Goal: Task Accomplishment & Management: Use online tool/utility

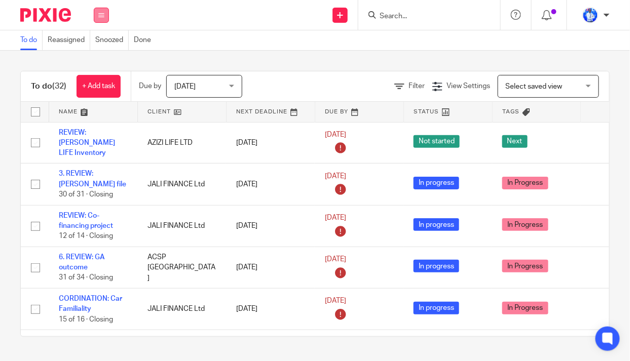
click at [104, 18] on button at bounding box center [101, 15] width 15 height 15
click at [101, 60] on link "Email" at bounding box center [96, 61] width 17 height 7
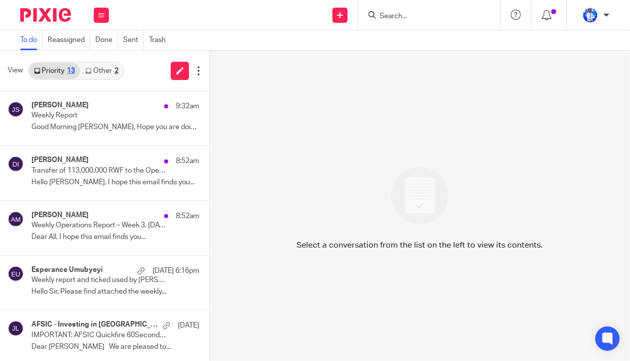
click at [105, 72] on link "Other 2" at bounding box center [101, 71] width 43 height 16
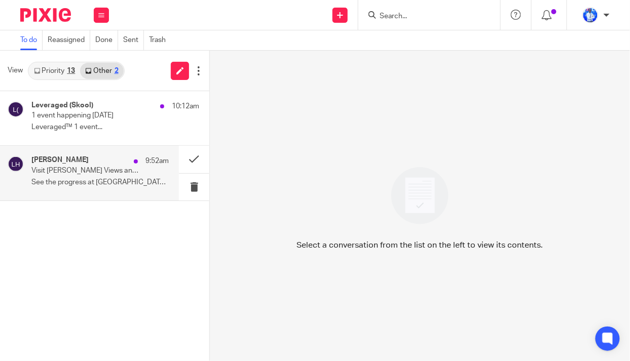
click at [114, 177] on div "Liz Haylett 9:52am Visit Masaka Views and join our Open Fridays See the progres…" at bounding box center [99, 173] width 137 height 34
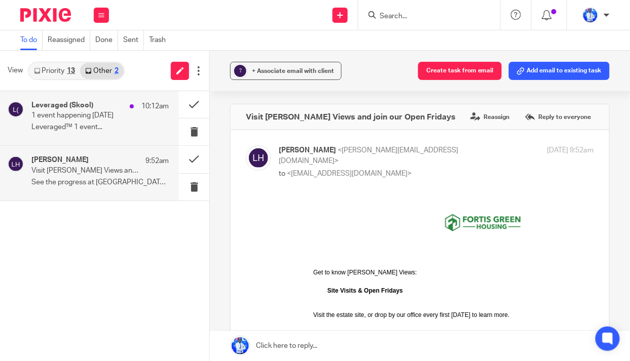
click at [113, 116] on p "1 event happening tomorrow" at bounding box center [86, 115] width 110 height 9
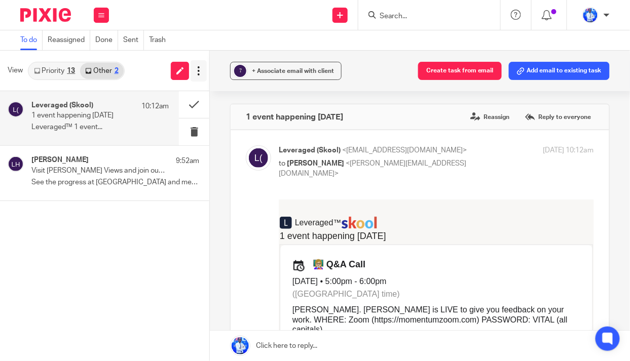
click at [198, 75] on icon at bounding box center [199, 71] width 10 height 10
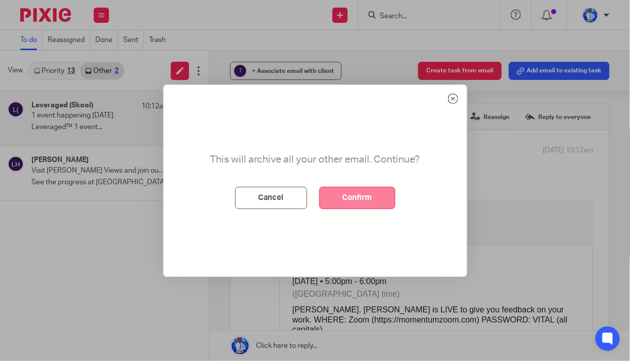
click at [377, 195] on button "Confirm" at bounding box center [357, 198] width 76 height 22
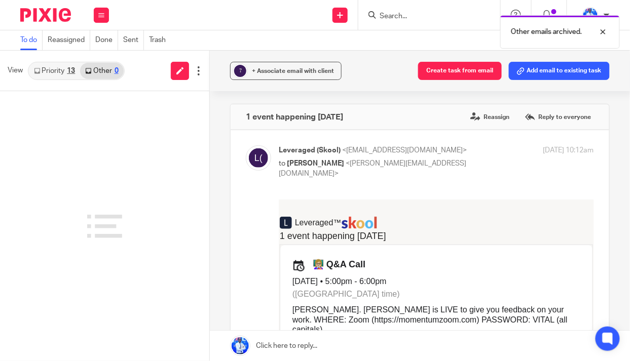
click at [55, 72] on link "Priority 13" at bounding box center [54, 71] width 51 height 16
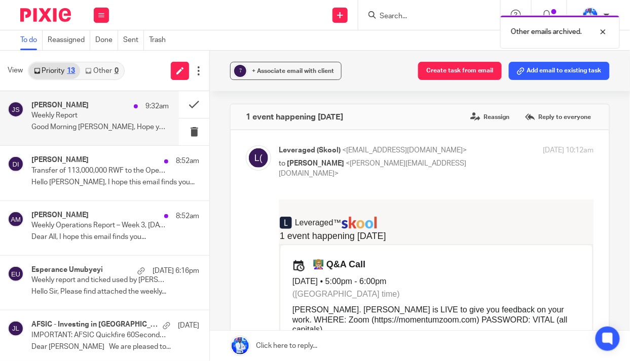
click at [92, 105] on div "Jolie Vivine Simbi 9:32am" at bounding box center [99, 106] width 137 height 10
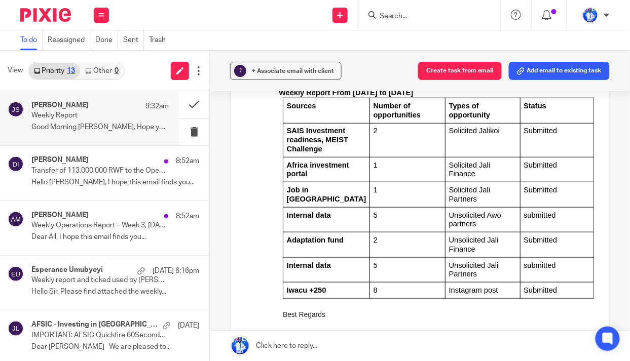
scroll to position [46, 0]
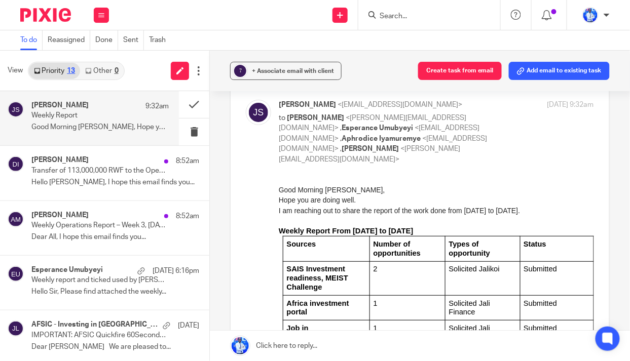
click at [105, 117] on p "Weekly Report" at bounding box center [86, 115] width 110 height 9
click at [183, 99] on button at bounding box center [194, 104] width 30 height 27
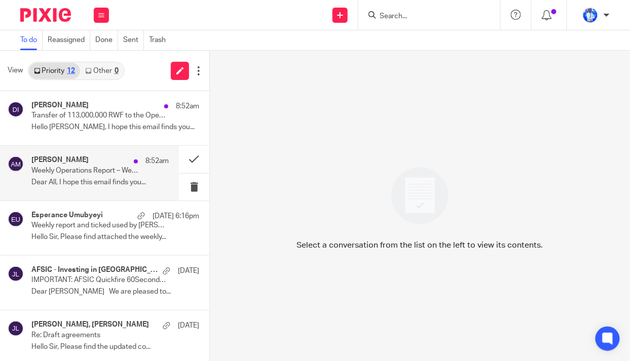
click at [109, 179] on p "Dear All, I hope this email finds you..." at bounding box center [99, 182] width 137 height 9
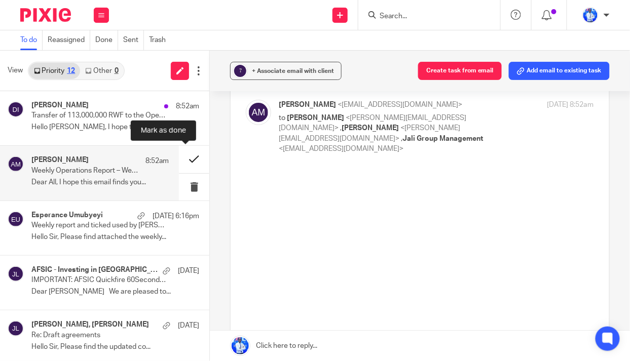
scroll to position [0, 0]
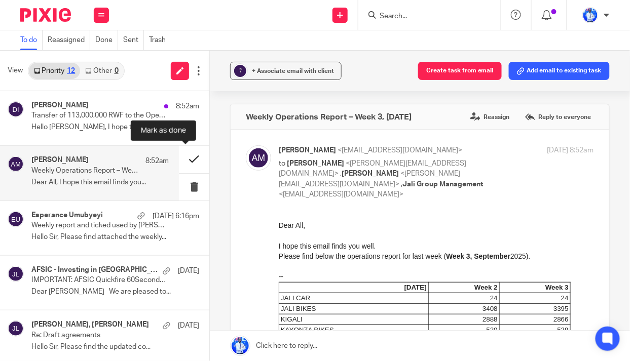
click at [186, 158] on button at bounding box center [194, 159] width 30 height 27
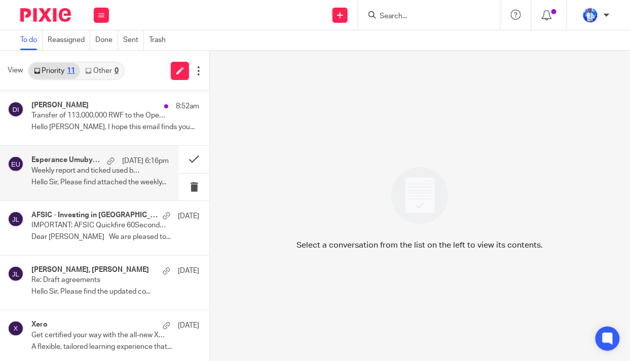
click at [90, 178] on p "Hello Sir, Please find attached the weekly..." at bounding box center [99, 182] width 137 height 9
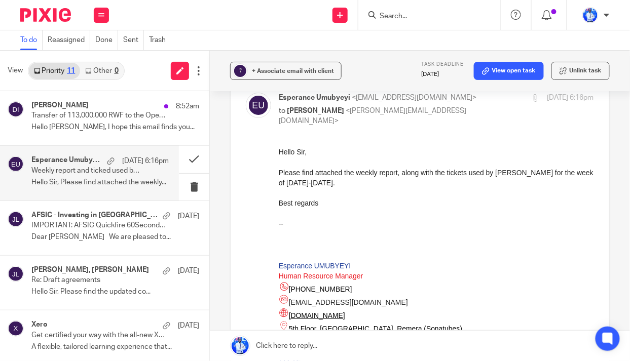
scroll to position [46, 0]
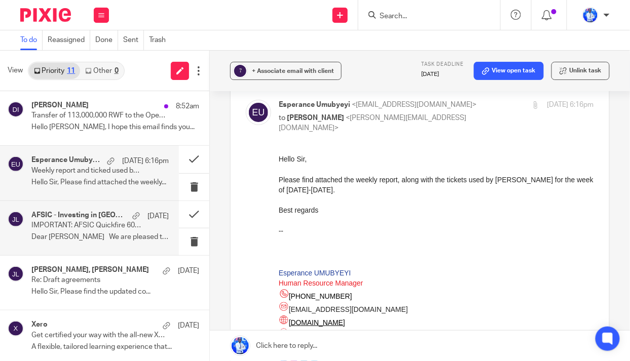
click at [109, 235] on p "Dear Felix We are pleased to..." at bounding box center [99, 237] width 137 height 9
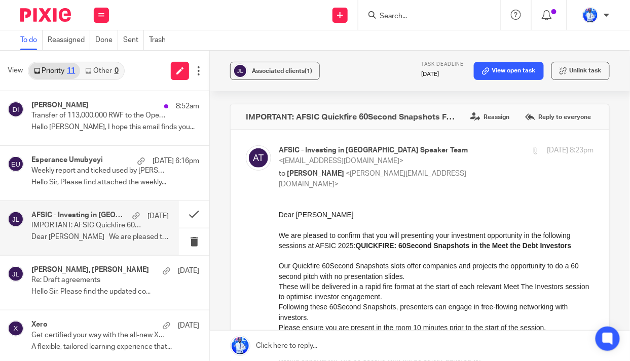
scroll to position [0, 0]
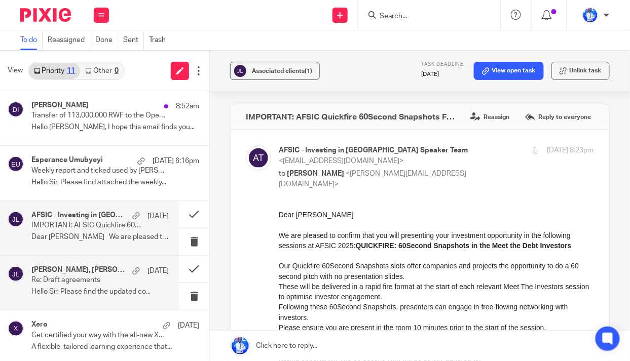
click at [82, 279] on p "Re: Draft agreements" at bounding box center [86, 280] width 110 height 9
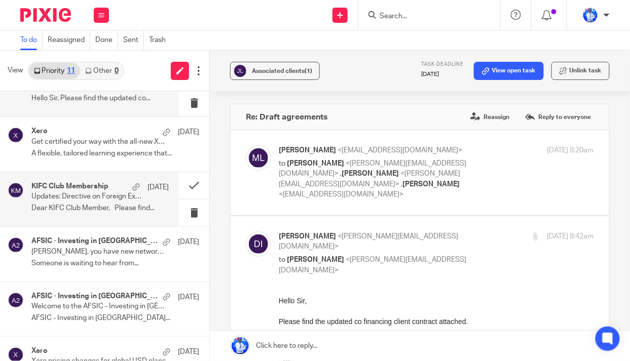
scroll to position [223, 0]
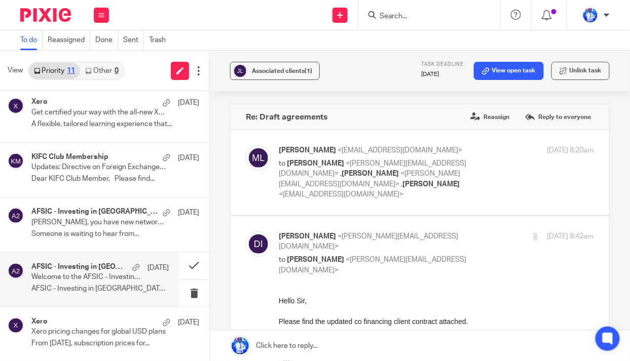
click at [98, 281] on div "AFSIC - Investing in Africa 2025 16 Sep Welcome to the AFSIC - Investing in Afr…" at bounding box center [99, 280] width 137 height 34
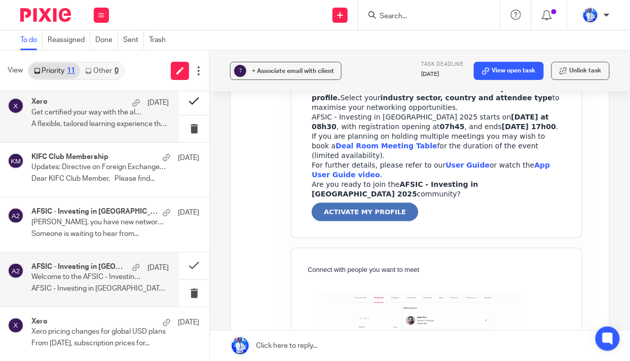
scroll to position [507, 0]
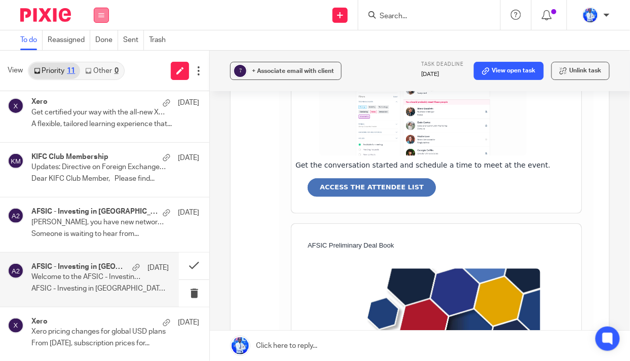
click at [101, 11] on button at bounding box center [101, 15] width 15 height 15
click at [98, 47] on link "Work" at bounding box center [96, 47] width 16 height 7
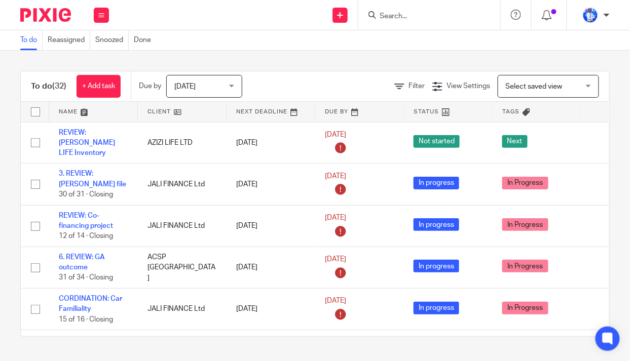
click at [73, 110] on link at bounding box center [93, 112] width 88 height 20
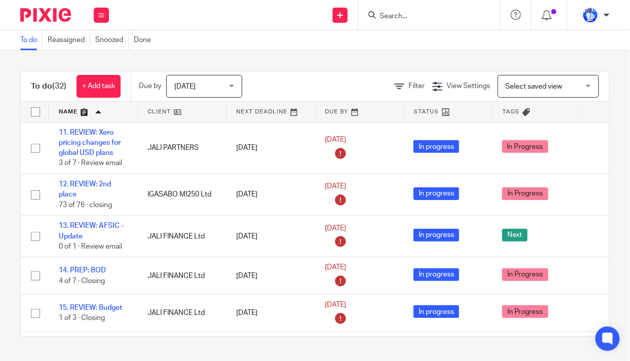
drag, startPoint x: 94, startPoint y: 184, endPoint x: 0, endPoint y: 177, distance: 94.5
click at [0, 177] on div "To do (32) + Add task Due by [DATE] [DATE] [DATE] [DATE] This week Next week Th…" at bounding box center [315, 204] width 630 height 307
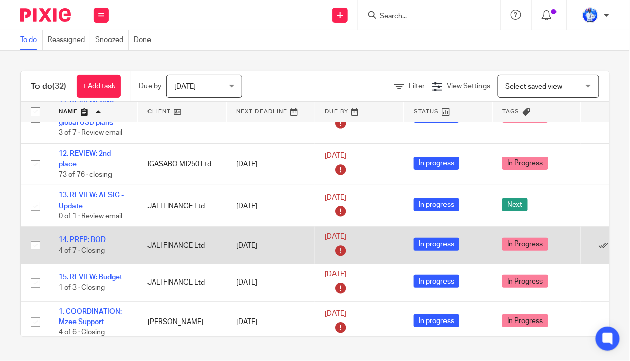
scroll to position [46, 0]
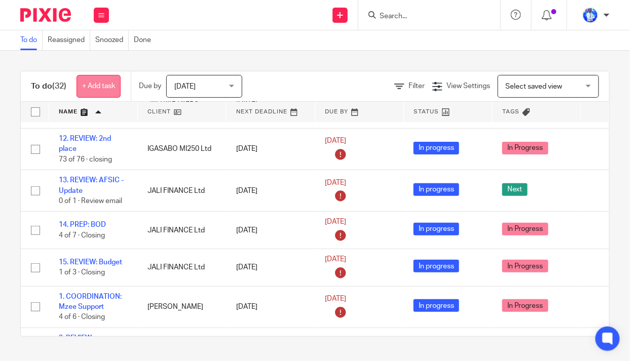
click at [95, 83] on link "+ Add task" at bounding box center [99, 86] width 44 height 23
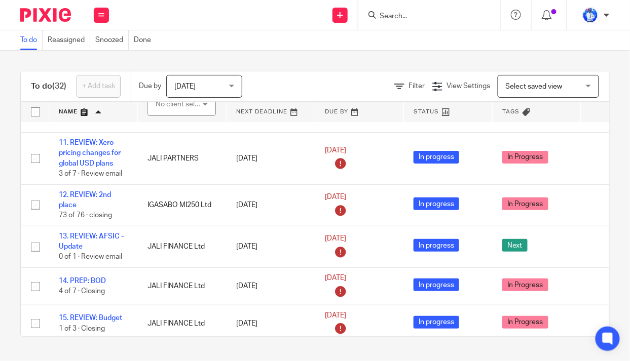
scroll to position [0, 0]
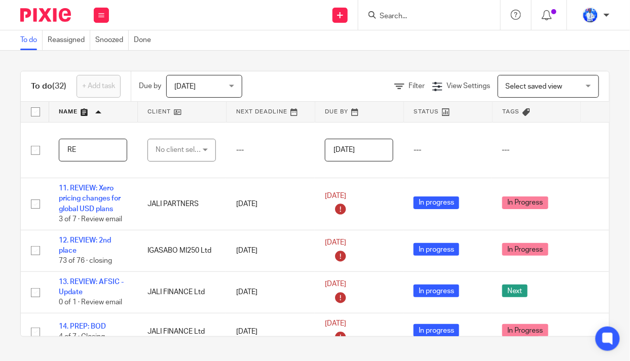
type input "R"
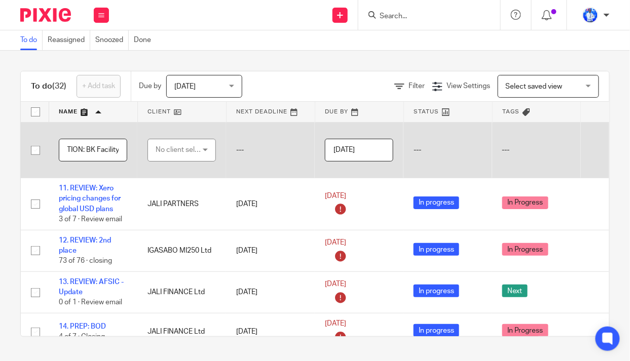
type input "COORDINATION: BK Facility"
click at [183, 144] on div "No client selected" at bounding box center [180, 149] width 48 height 21
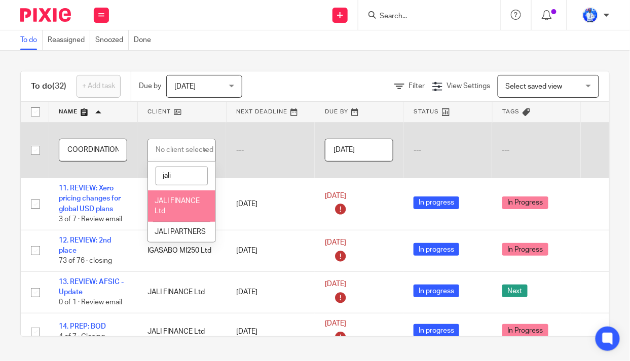
type input "jali"
click at [189, 202] on span "JALI FINANCE Ltd" at bounding box center [177, 207] width 45 height 18
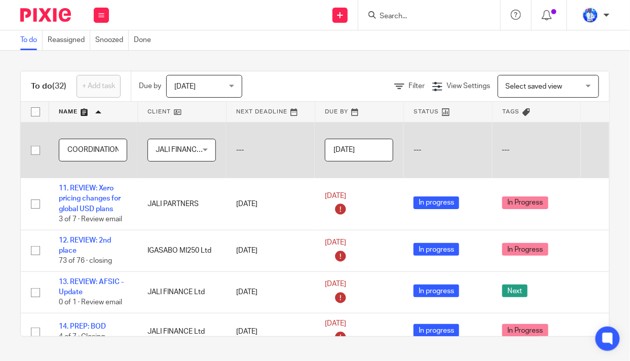
scroll to position [0, 81]
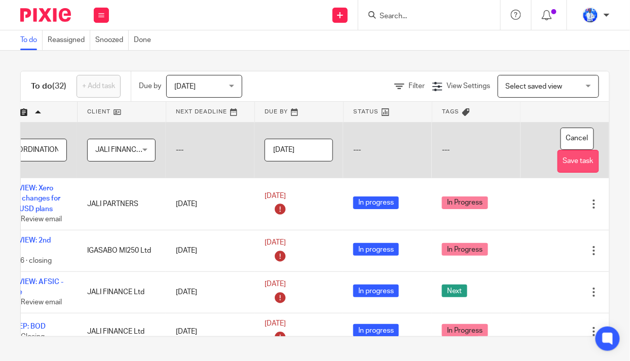
click at [563, 163] on button "Save task" at bounding box center [578, 161] width 42 height 23
